Goal: Information Seeking & Learning: Learn about a topic

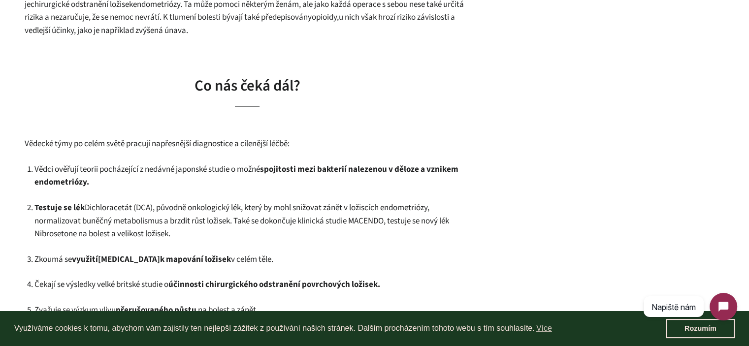
scroll to position [2075, 0]
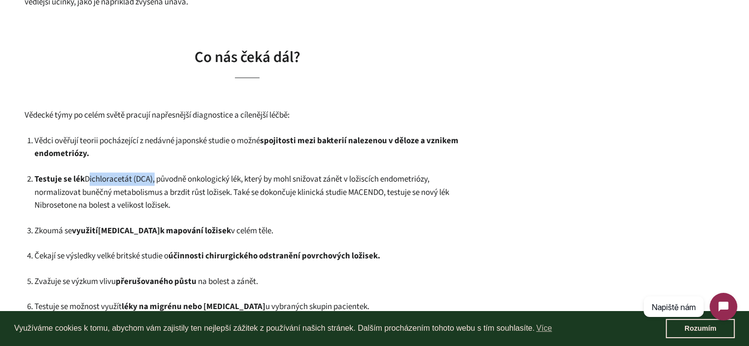
drag, startPoint x: 152, startPoint y: 177, endPoint x: 87, endPoint y: 177, distance: 65.5
click at [87, 177] on span "Dichloracetát (DCA), původně onkologický lék, který by mohl snižovat zánět v lo…" at bounding box center [241, 192] width 415 height 38
click at [184, 187] on span "Dichloracetát (DCA), původně onkologický lék, který by mohl snižovat zánět v lo…" at bounding box center [241, 192] width 415 height 38
drag, startPoint x: 355, startPoint y: 192, endPoint x: 392, endPoint y: 191, distance: 37.0
click at [392, 191] on span "Dichloracetát (DCA), původně onkologický lék, který by mohl snižovat zánět v lo…" at bounding box center [241, 192] width 415 height 38
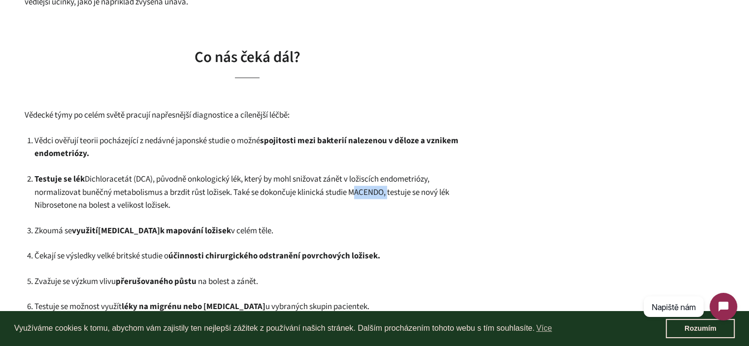
click at [392, 191] on span "Dichloracetát (DCA), původně onkologický lék, který by mohl snižovat zánět v lo…" at bounding box center [241, 192] width 415 height 38
drag, startPoint x: 390, startPoint y: 191, endPoint x: 356, endPoint y: 189, distance: 33.6
click at [356, 189] on span "Dichloracetát (DCA), původně onkologický lék, který by mohl snižovat zánět v lo…" at bounding box center [241, 192] width 415 height 38
copy span "MACENDO"
click at [469, 207] on p "Testuje se lék Dichloracetát (DCA), původně onkologický lék, který by mohl sniž…" at bounding box center [252, 192] width 436 height 39
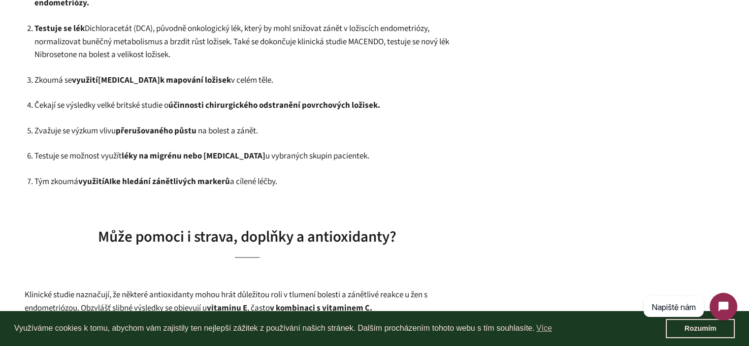
scroll to position [2321, 0]
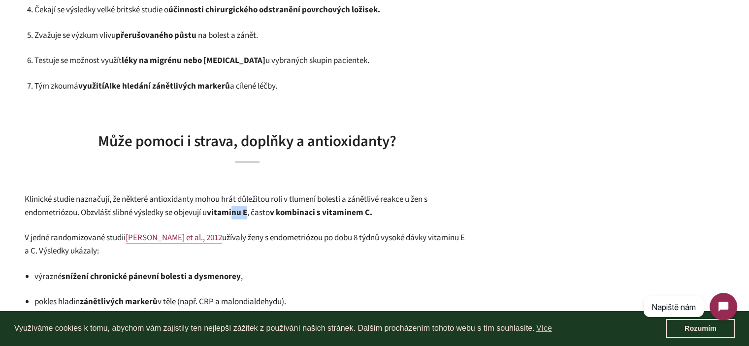
drag, startPoint x: 254, startPoint y: 213, endPoint x: 239, endPoint y: 218, distance: 15.7
click at [239, 218] on p "Klinické studie naznačují, že některé antioxidanty mohou hrát důležitou roli v …" at bounding box center [247, 206] width 445 height 26
click at [240, 207] on strong "vitaminu E" at bounding box center [227, 213] width 40 height 12
drag, startPoint x: 373, startPoint y: 210, endPoint x: 364, endPoint y: 214, distance: 9.1
click at [365, 214] on strong "v kombinaci s vitaminem C." at bounding box center [321, 213] width 102 height 12
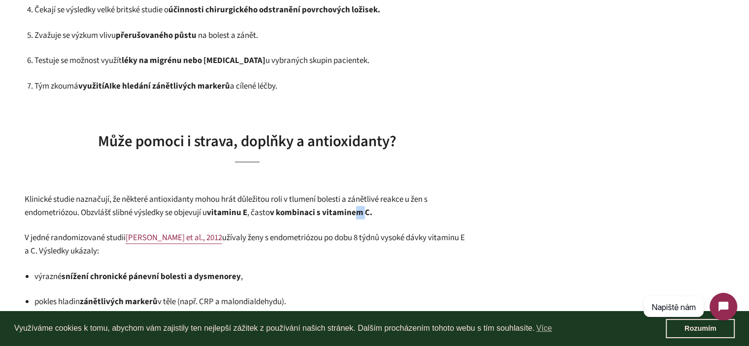
click at [364, 214] on strong "v kombinaci s vitaminem C." at bounding box center [321, 213] width 102 height 12
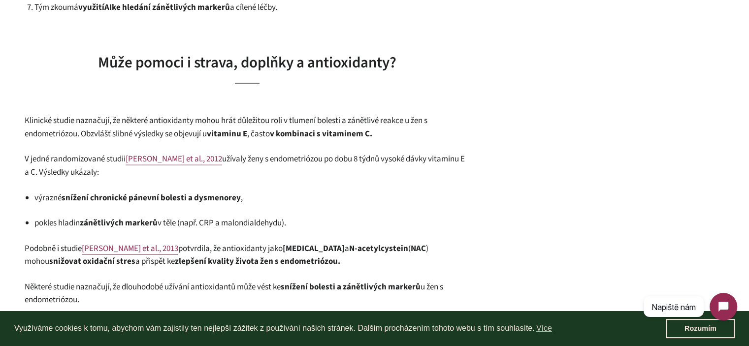
scroll to position [2420, 0]
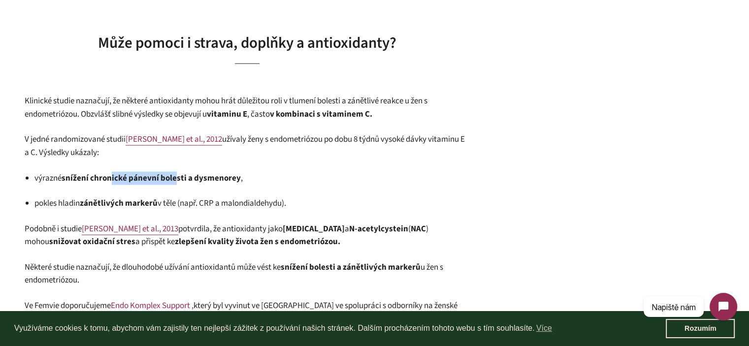
drag, startPoint x: 116, startPoint y: 179, endPoint x: 174, endPoint y: 181, distance: 58.7
click at [174, 181] on strong "snížení chronické pánevní bolesti a dysmenorey" at bounding box center [151, 178] width 179 height 12
drag, startPoint x: 96, startPoint y: 244, endPoint x: 195, endPoint y: 248, distance: 98.6
click at [195, 248] on p "Podobně i studie [PERSON_NAME] et al., 2013 potvrdila, že antioxidanty jako [ME…" at bounding box center [247, 236] width 445 height 26
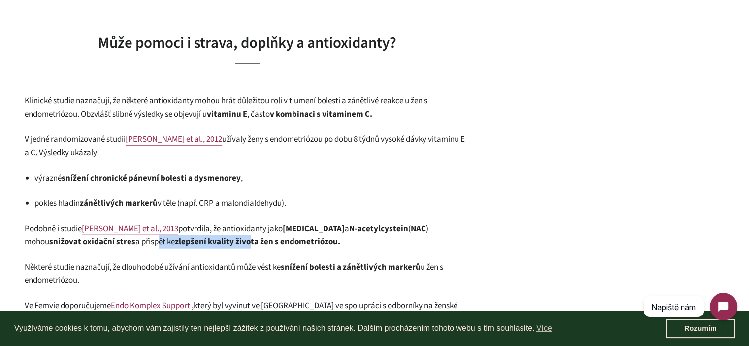
click at [195, 248] on p "Podobně i studie [PERSON_NAME] et al., 2013 potvrdila, že antioxidanty jako [ME…" at bounding box center [247, 236] width 445 height 26
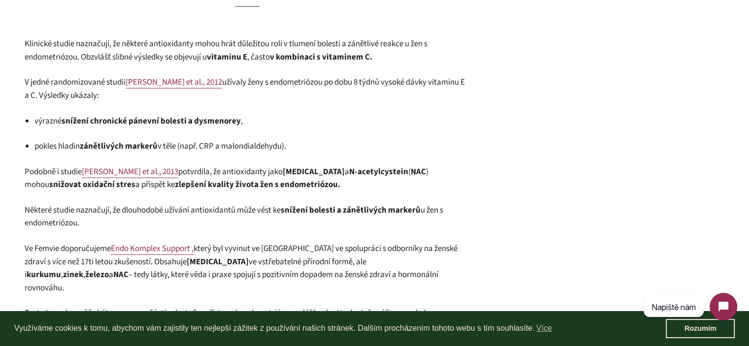
scroll to position [2518, 0]
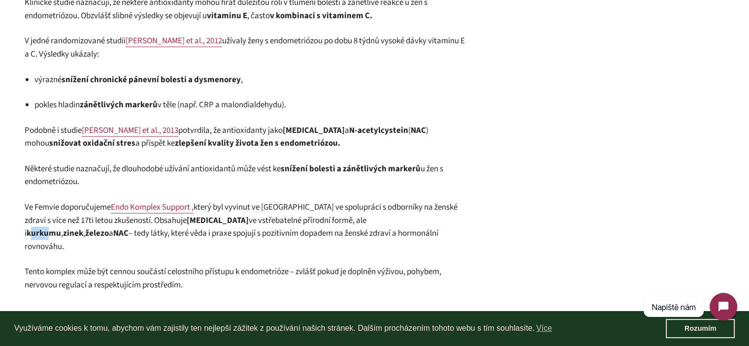
drag, startPoint x: 337, startPoint y: 221, endPoint x: 354, endPoint y: 222, distance: 17.3
click at [61, 228] on strong "kurkumu" at bounding box center [44, 234] width 34 height 12
drag, startPoint x: 372, startPoint y: 222, endPoint x: 385, endPoint y: 219, distance: 13.7
click at [83, 228] on strong "zinek" at bounding box center [73, 234] width 20 height 12
drag, startPoint x: 406, startPoint y: 218, endPoint x: 416, endPoint y: 220, distance: 10.5
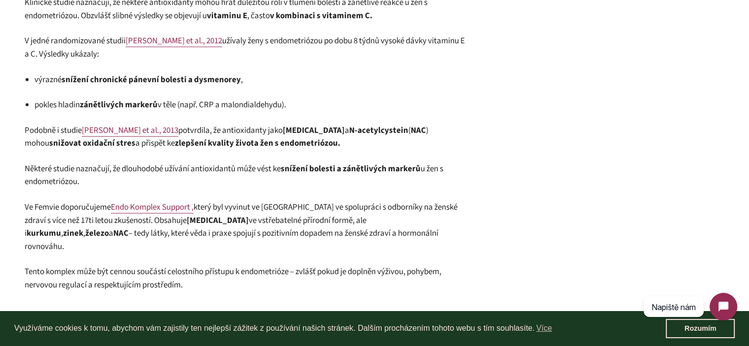
click at [109, 228] on strong "železo" at bounding box center [97, 234] width 24 height 12
drag, startPoint x: 429, startPoint y: 220, endPoint x: 437, endPoint y: 222, distance: 8.0
click at [129, 228] on strong "NAC" at bounding box center [120, 234] width 15 height 12
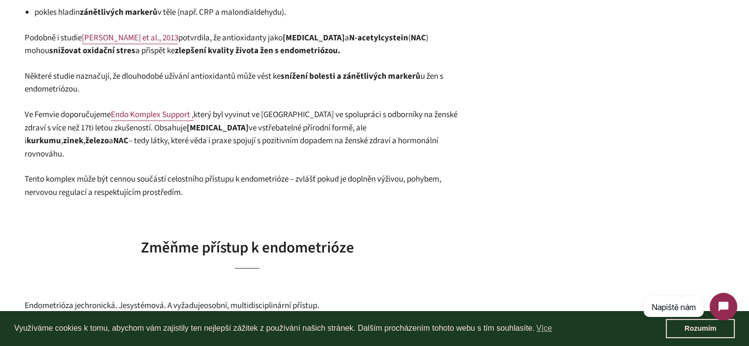
scroll to position [2617, 0]
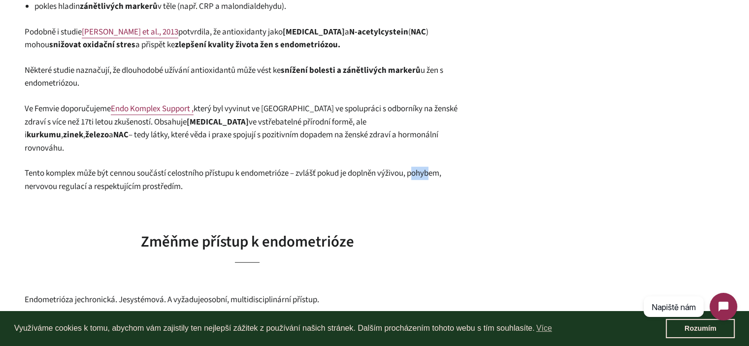
drag, startPoint x: 425, startPoint y: 164, endPoint x: 440, endPoint y: 166, distance: 14.9
click at [440, 167] on p "Tento komplex může být cennou součástí celostního přístupu k endometrióze – zvl…" at bounding box center [247, 180] width 445 height 26
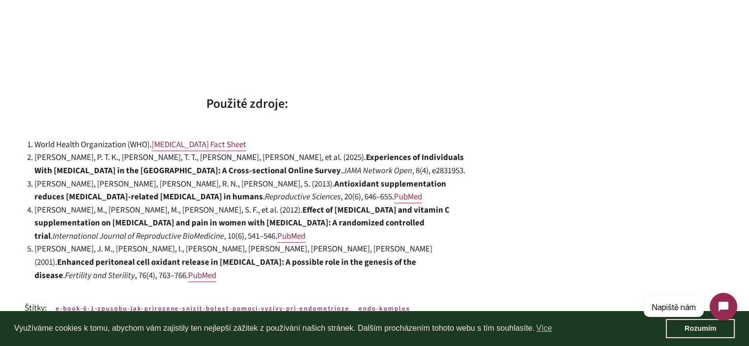
scroll to position [3997, 0]
